Goal: Information Seeking & Learning: Learn about a topic

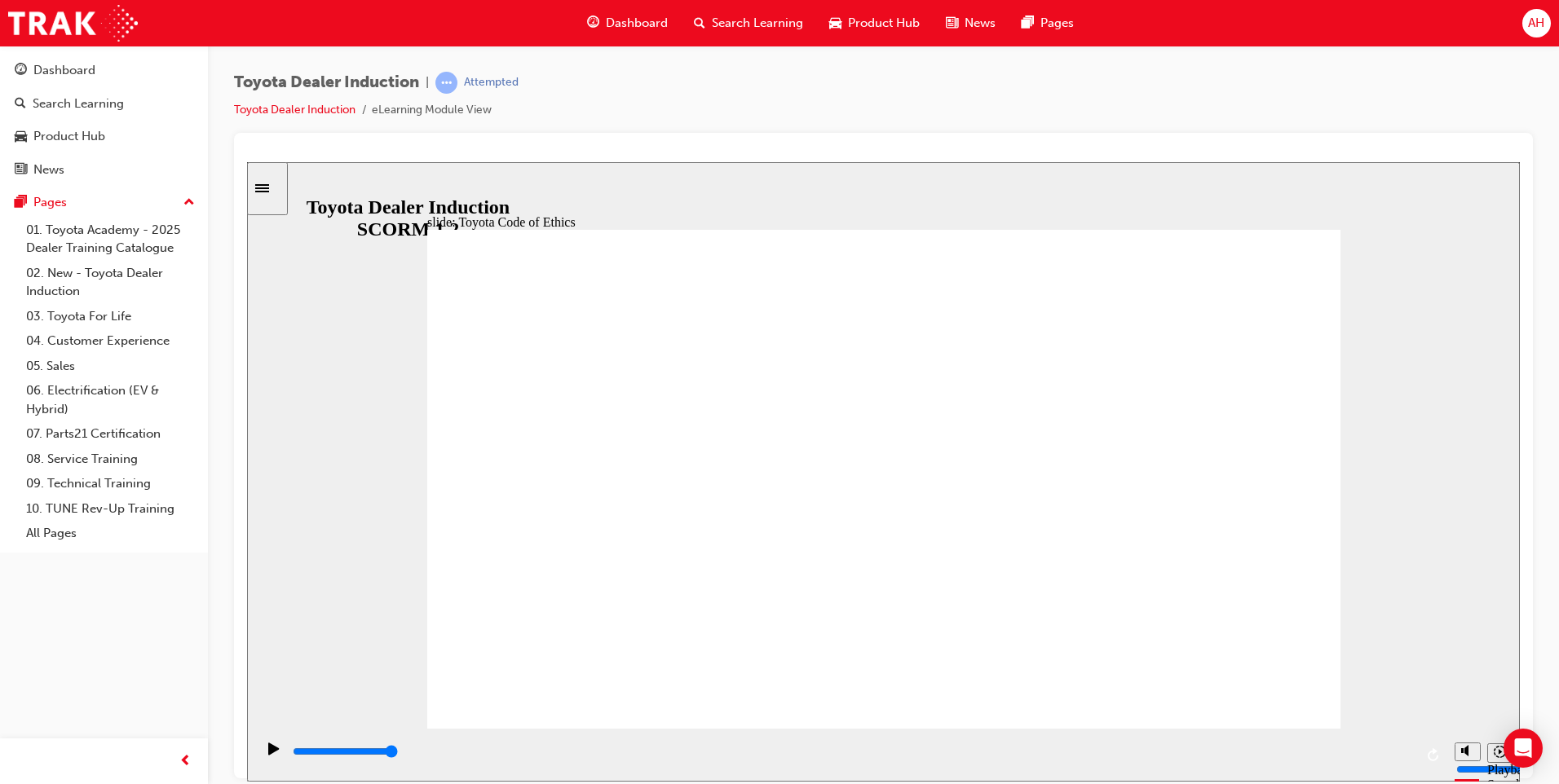
type input "8400"
checkbox input "true"
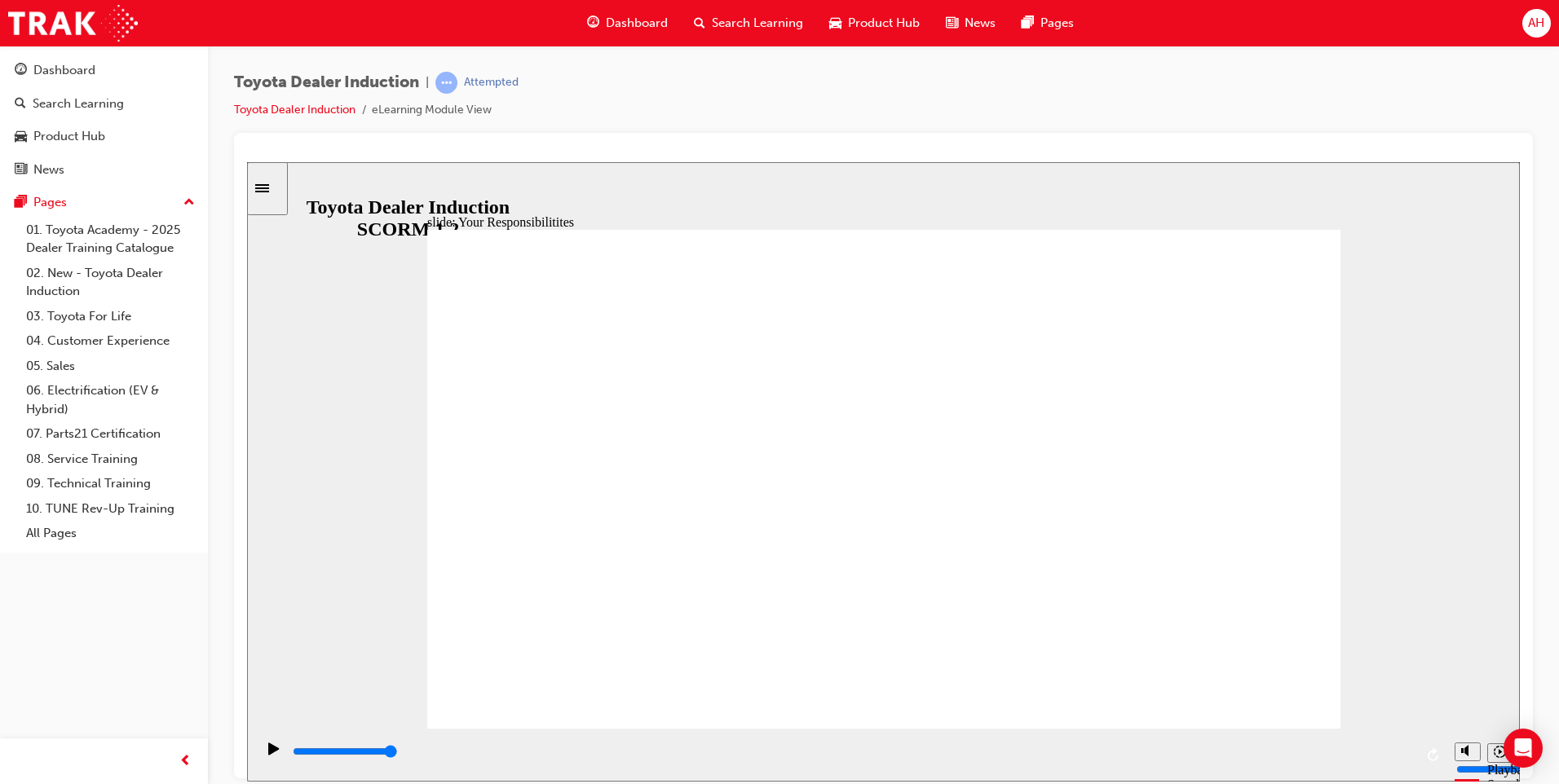
checkbox input "true"
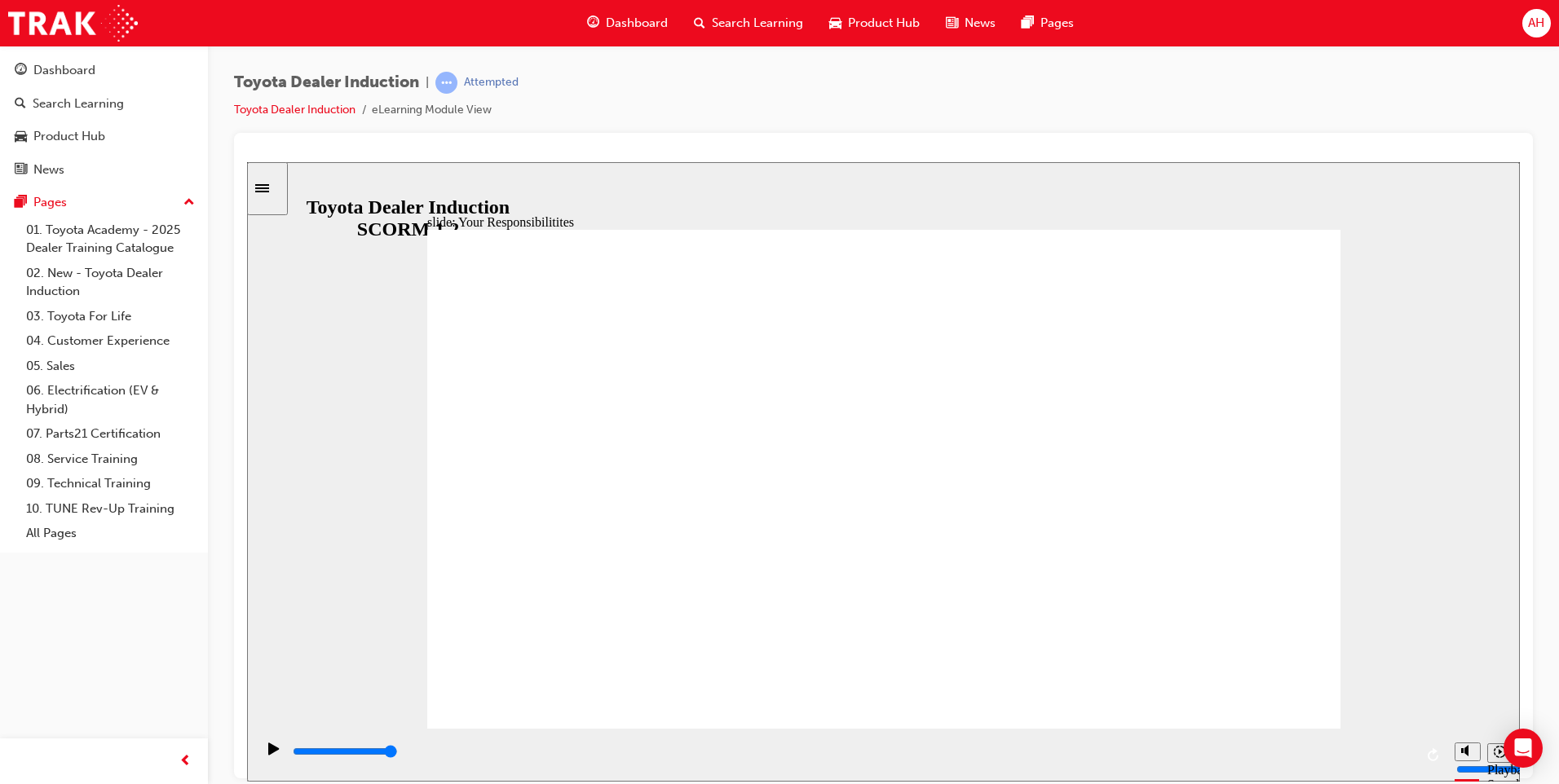
checkbox input "true"
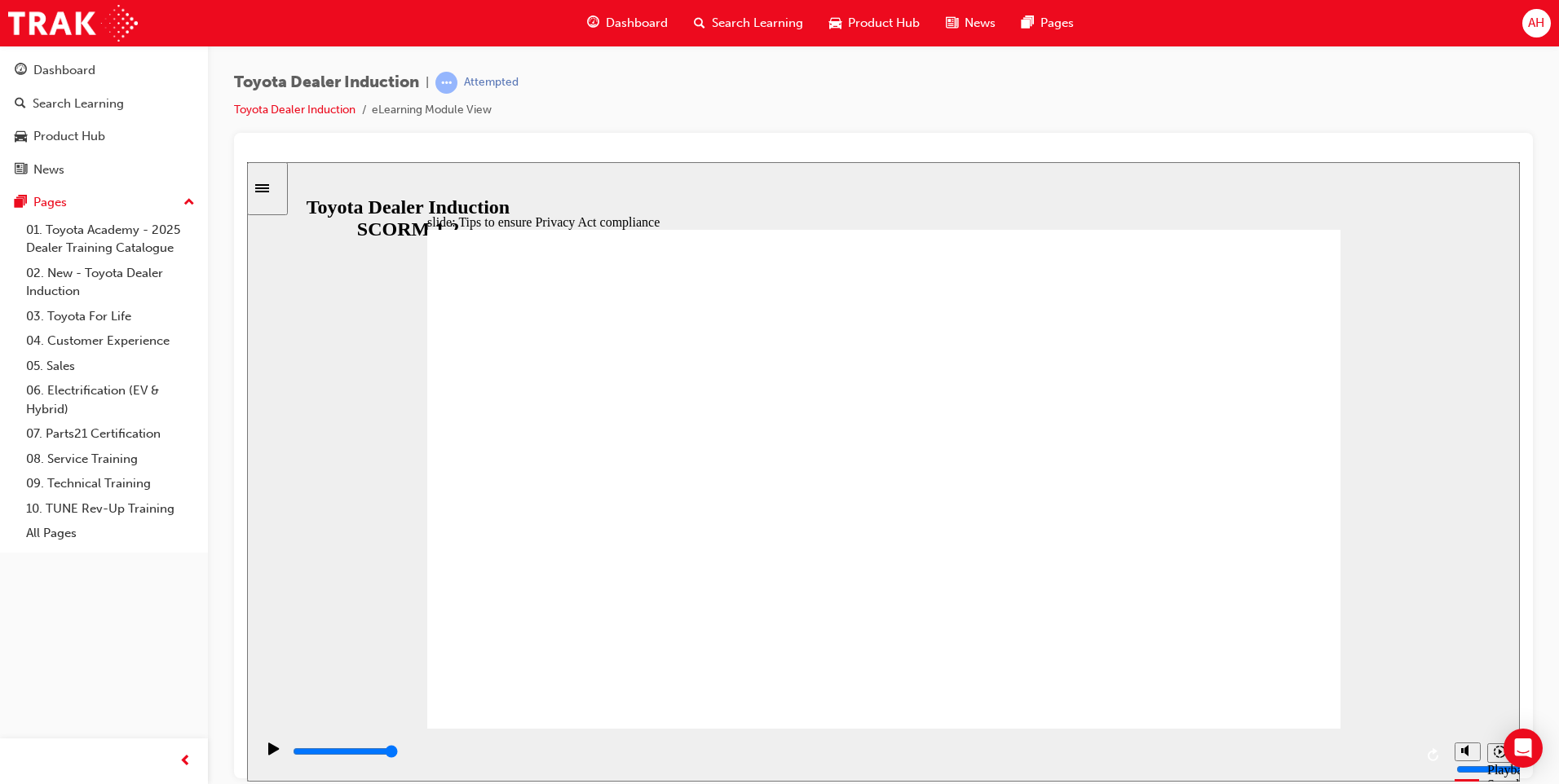
type input "5000"
checkbox input "true"
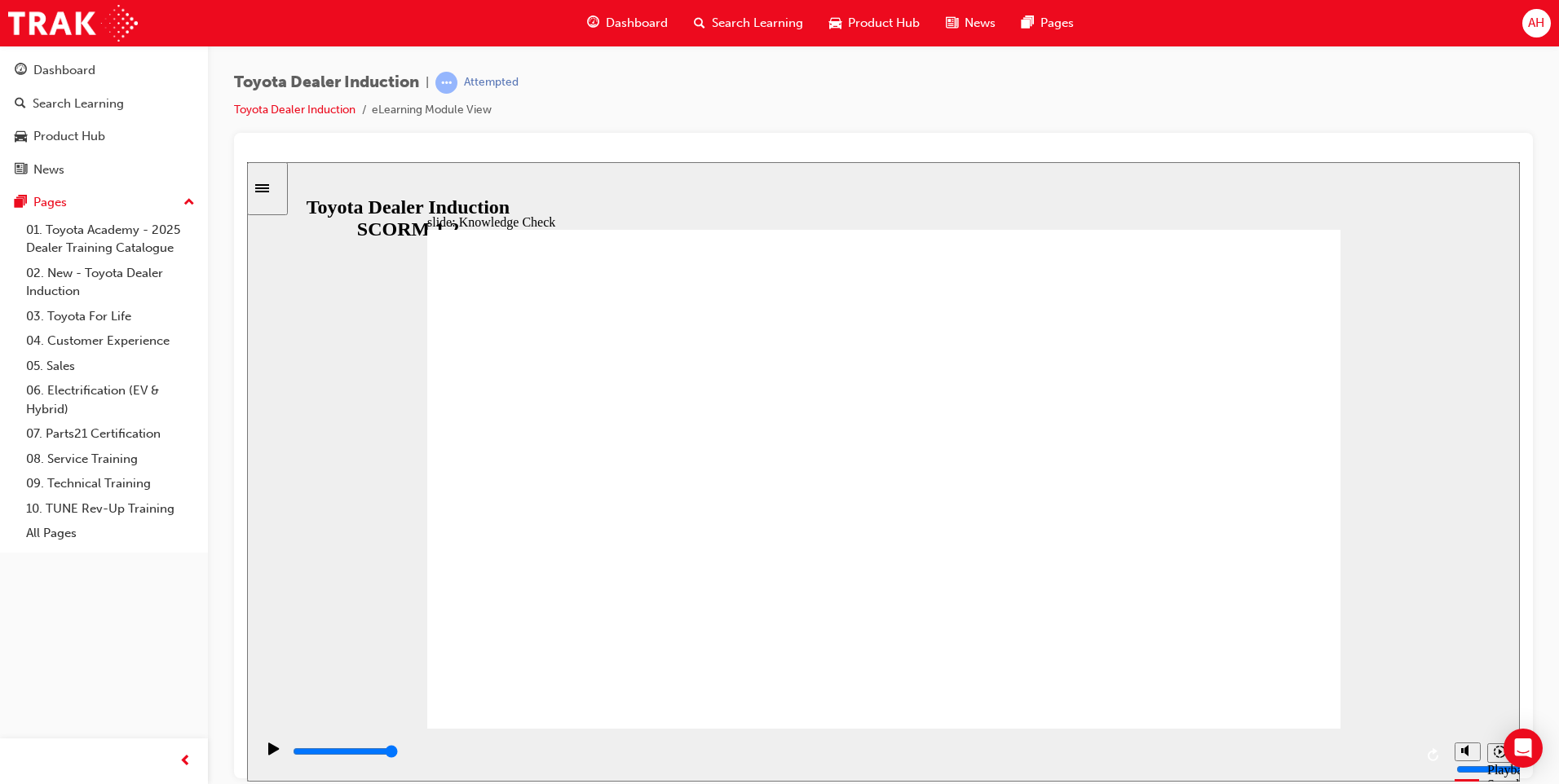
checkbox input "true"
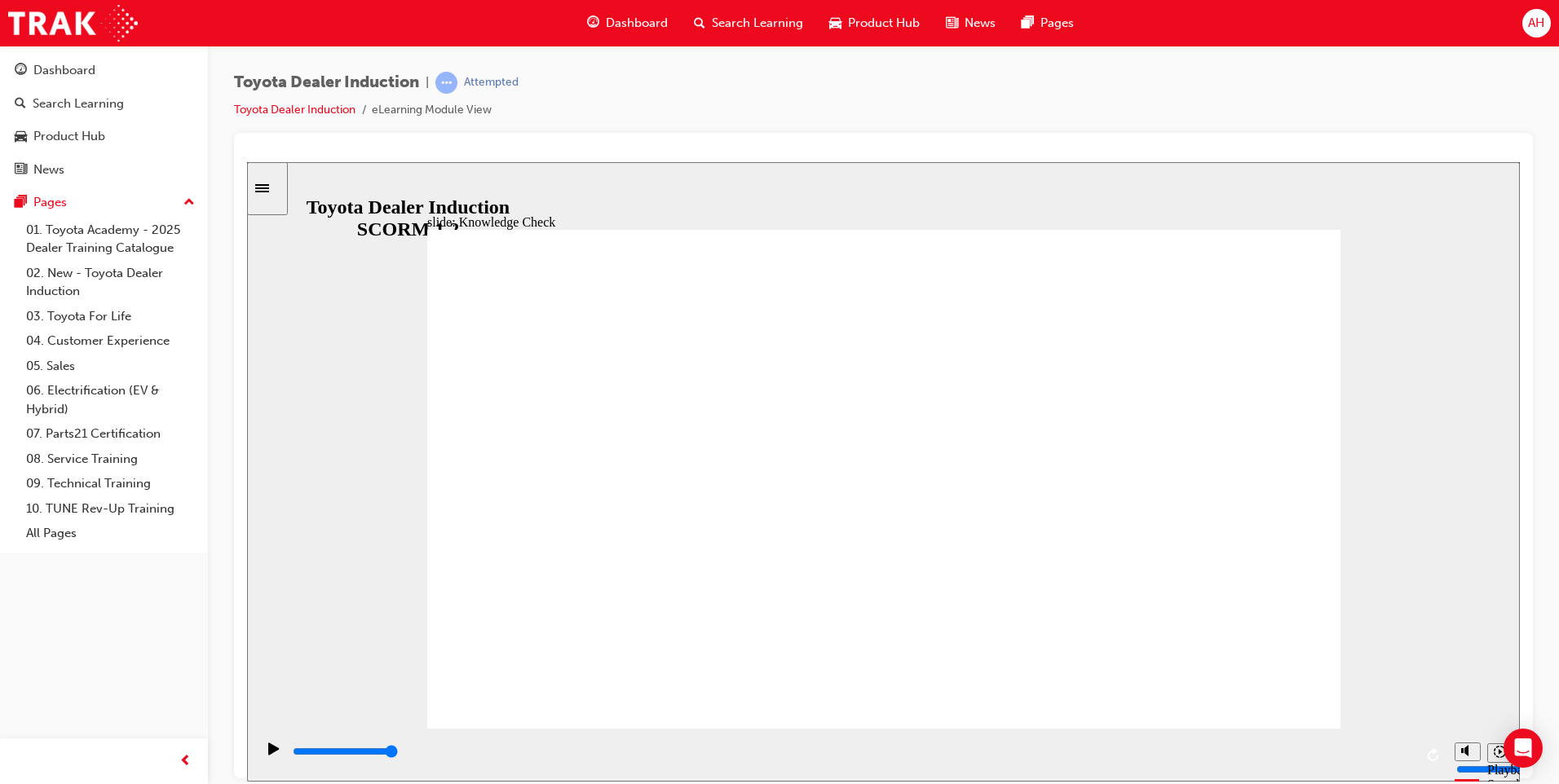
type input "5000"
radio input "true"
type input "5000"
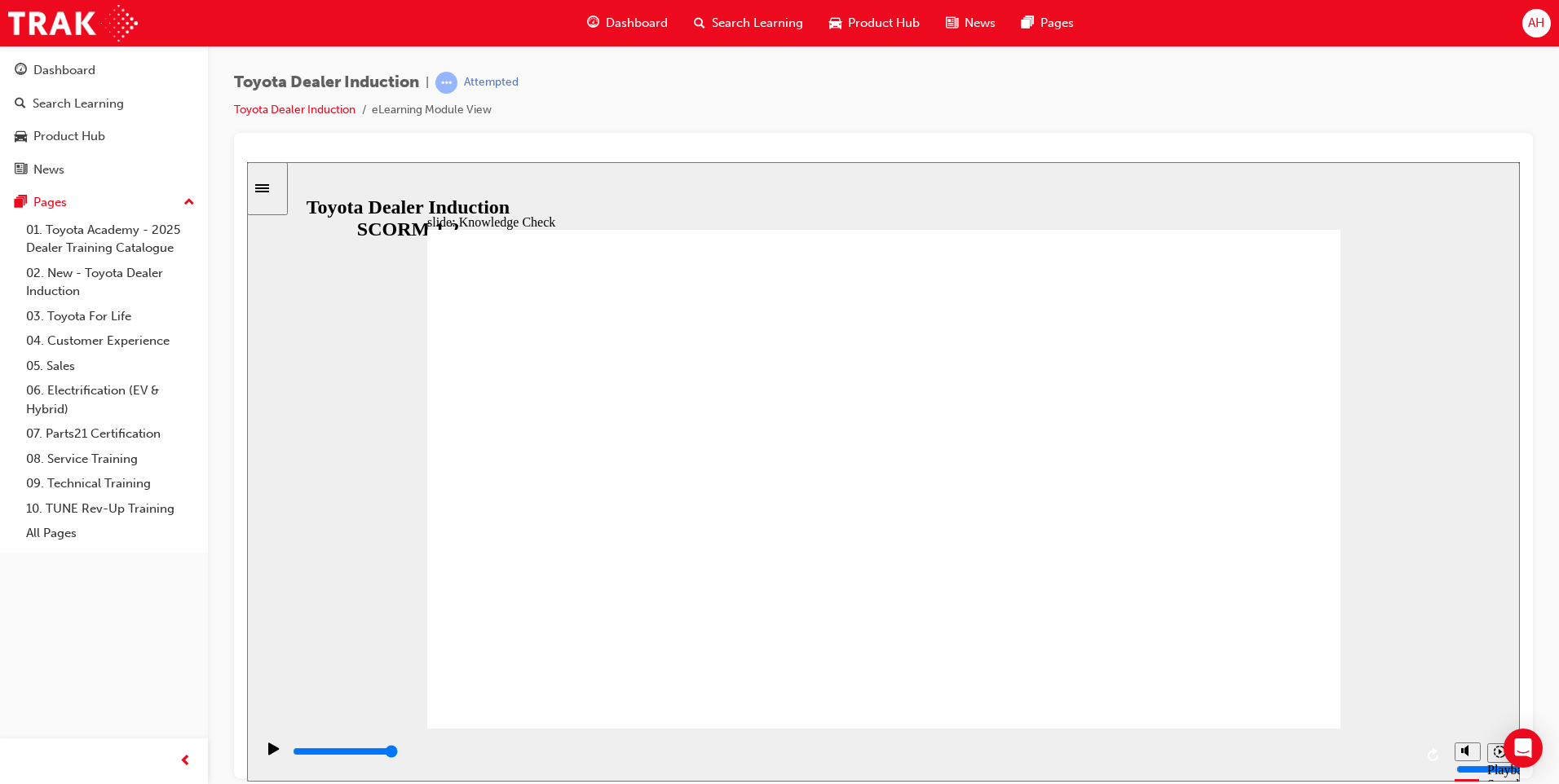
checkbox input "true"
drag, startPoint x: 665, startPoint y: 552, endPoint x: 665, endPoint y: 581, distance: 29.0
checkbox input "true"
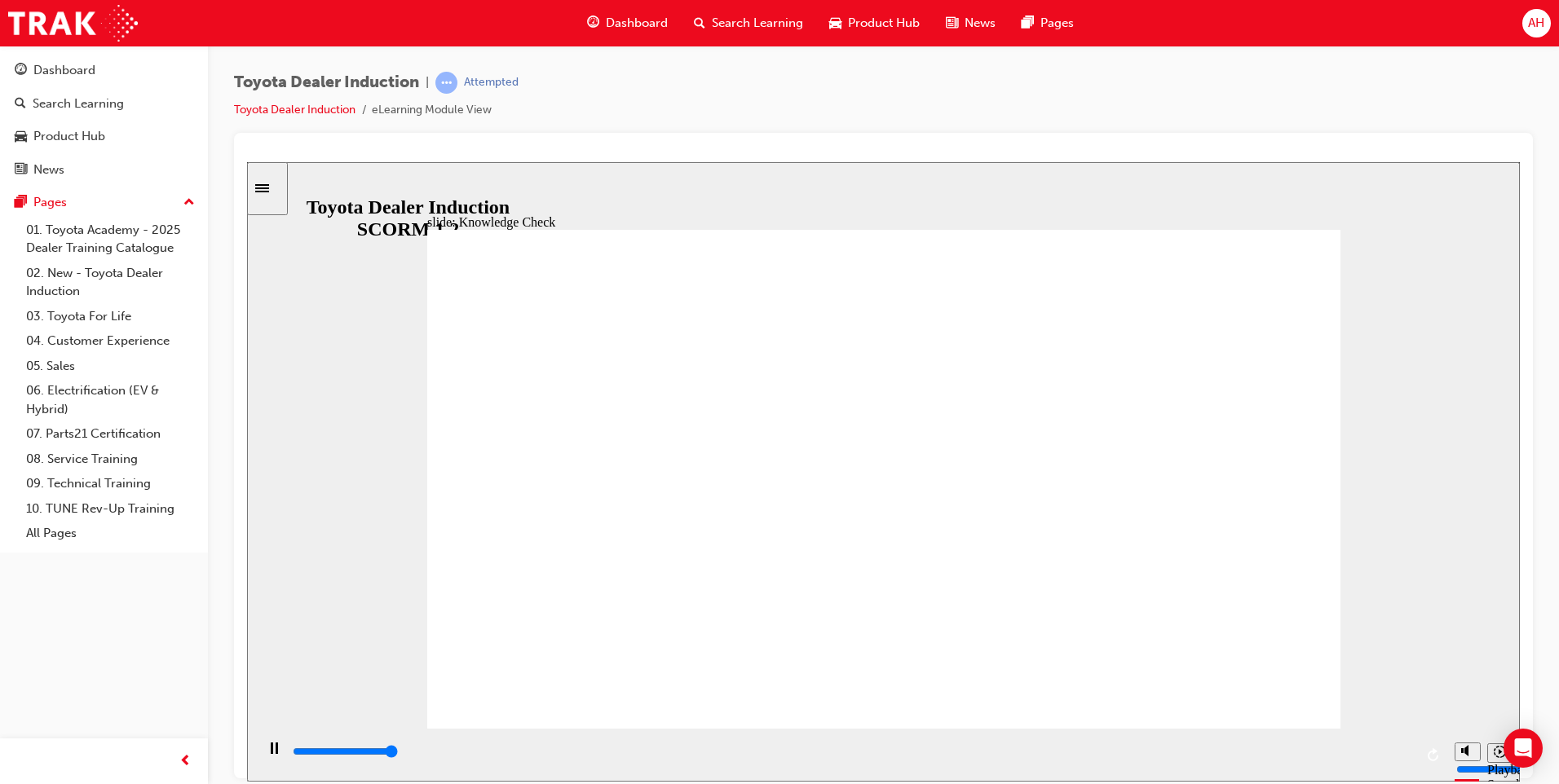
type input "5000"
checkbox input "true"
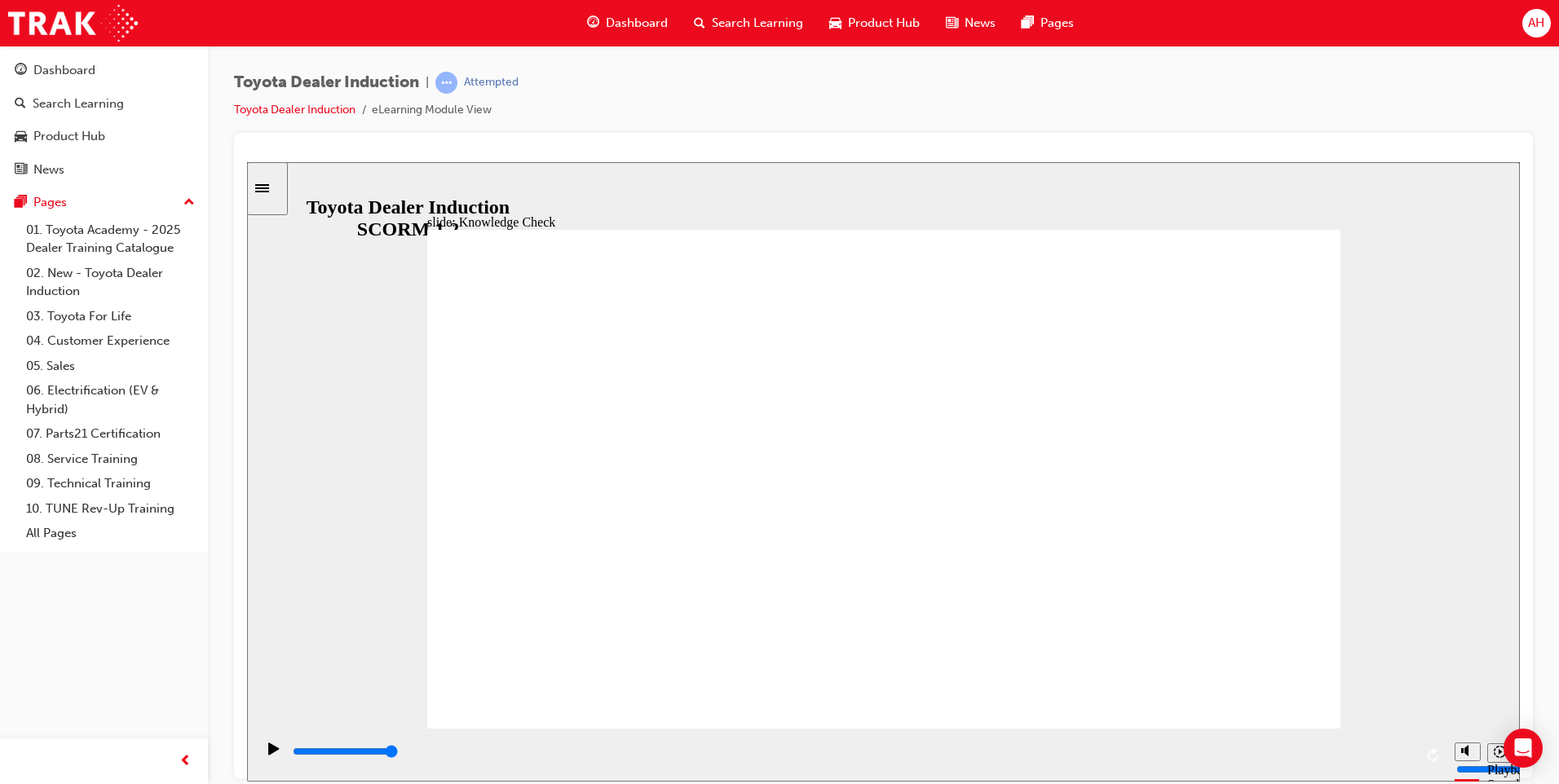
type input "9900"
